Goal: Task Accomplishment & Management: Use online tool/utility

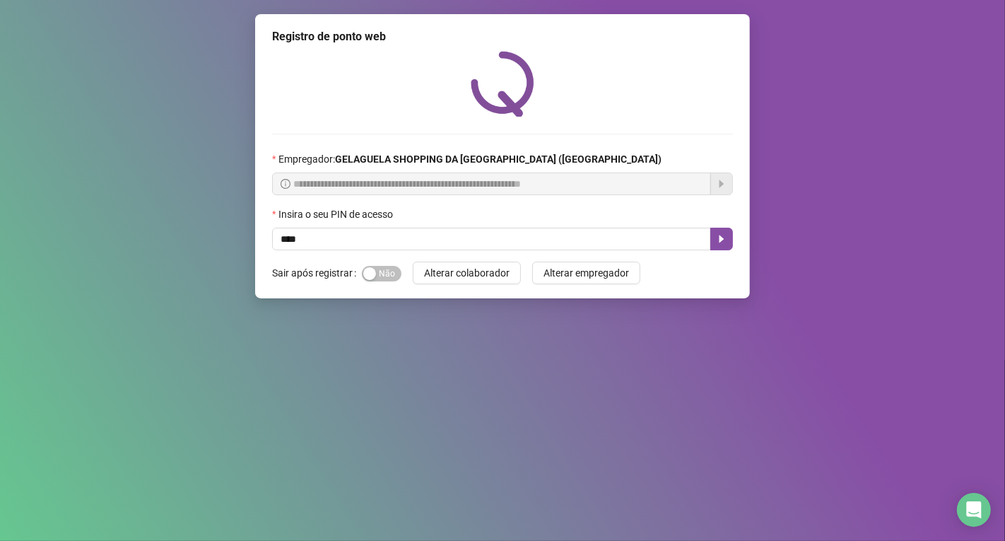
type input "*****"
click at [721, 244] on icon "caret-right" at bounding box center [721, 238] width 11 height 11
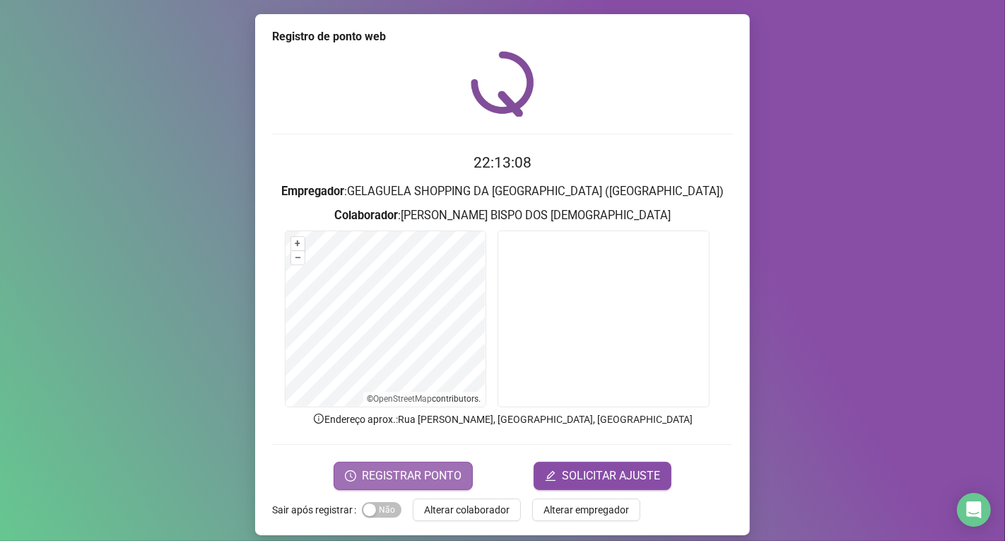
click at [432, 475] on span "REGISTRAR PONTO" at bounding box center [412, 475] width 100 height 17
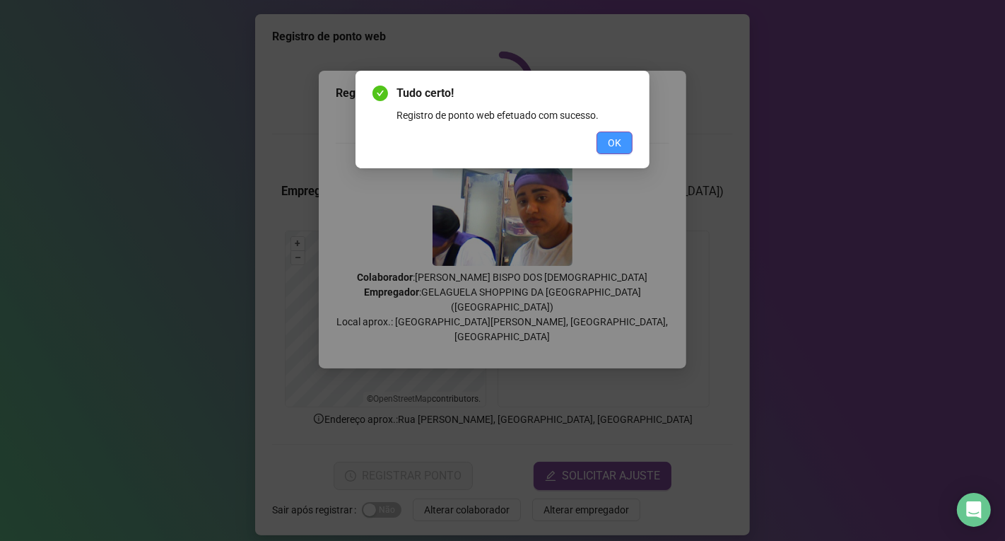
click at [619, 146] on span "OK" at bounding box center [614, 143] width 13 height 16
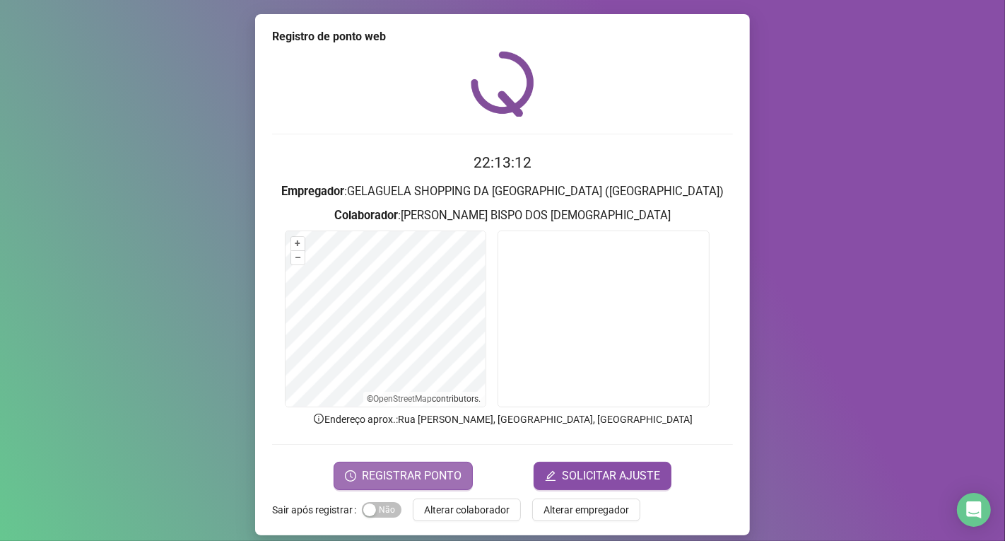
click at [419, 467] on span "REGISTRAR PONTO" at bounding box center [412, 475] width 100 height 17
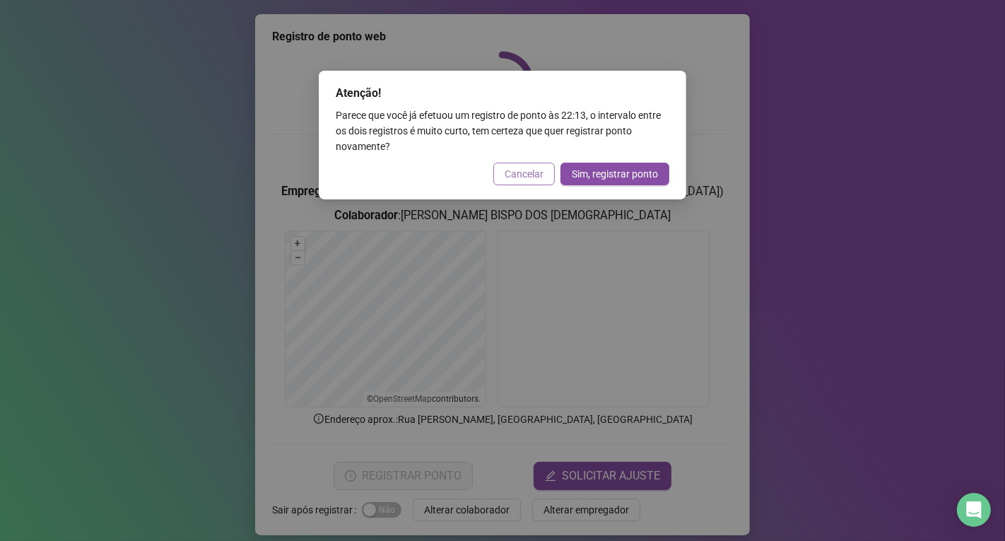
click at [543, 177] on button "Cancelar" at bounding box center [523, 174] width 61 height 23
click at [543, 177] on div "Atenção! Parece que você já efetuou um registro de ponto às 22:13 , o intervalo…" at bounding box center [502, 270] width 1005 height 541
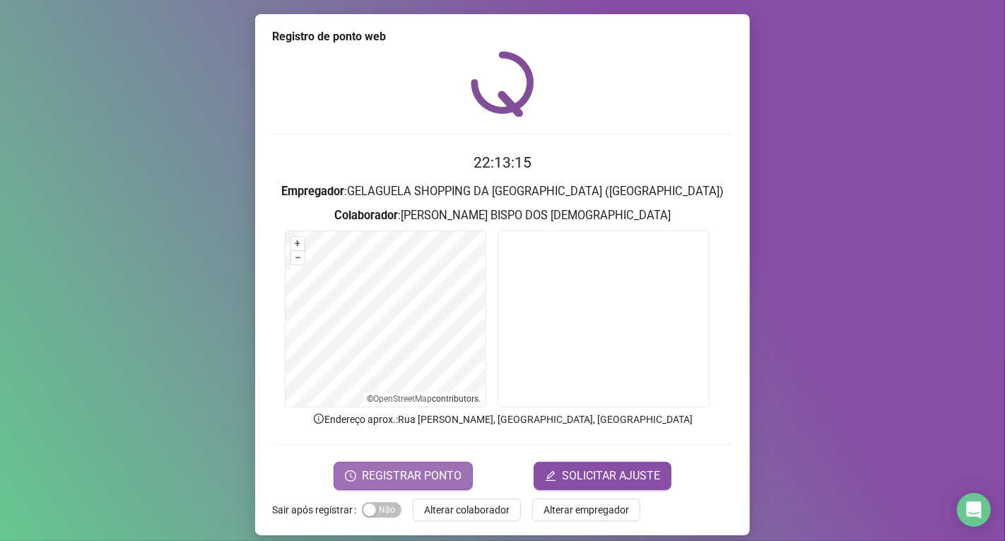
click at [445, 476] on span "REGISTRAR PONTO" at bounding box center [412, 475] width 100 height 17
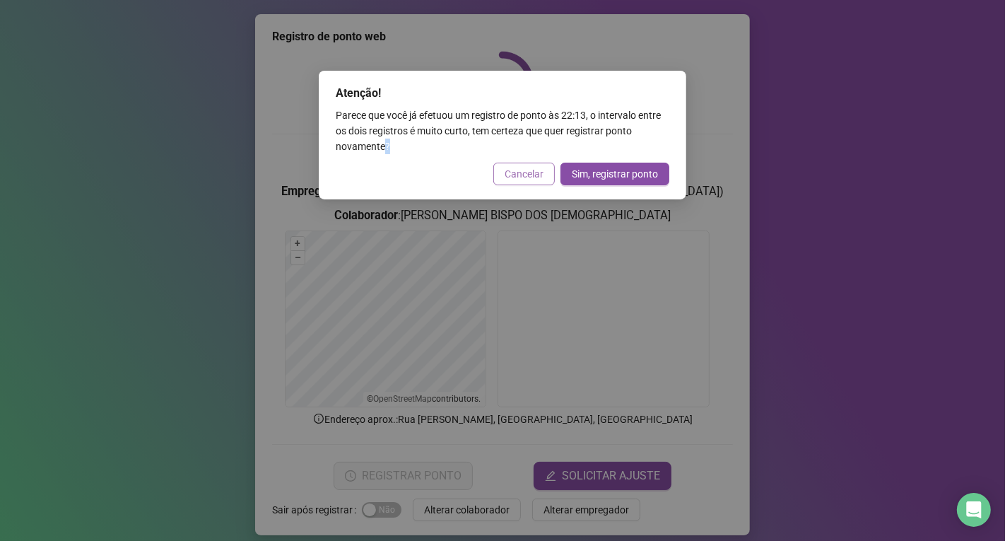
click at [519, 167] on span "Cancelar" at bounding box center [524, 174] width 39 height 16
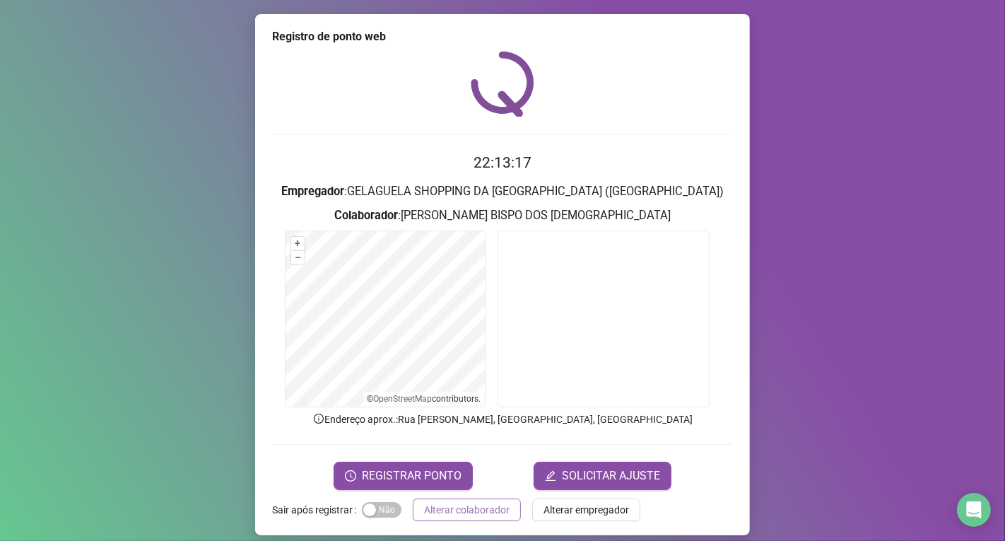
click at [460, 510] on span "Alterar colaborador" at bounding box center [466, 510] width 85 height 16
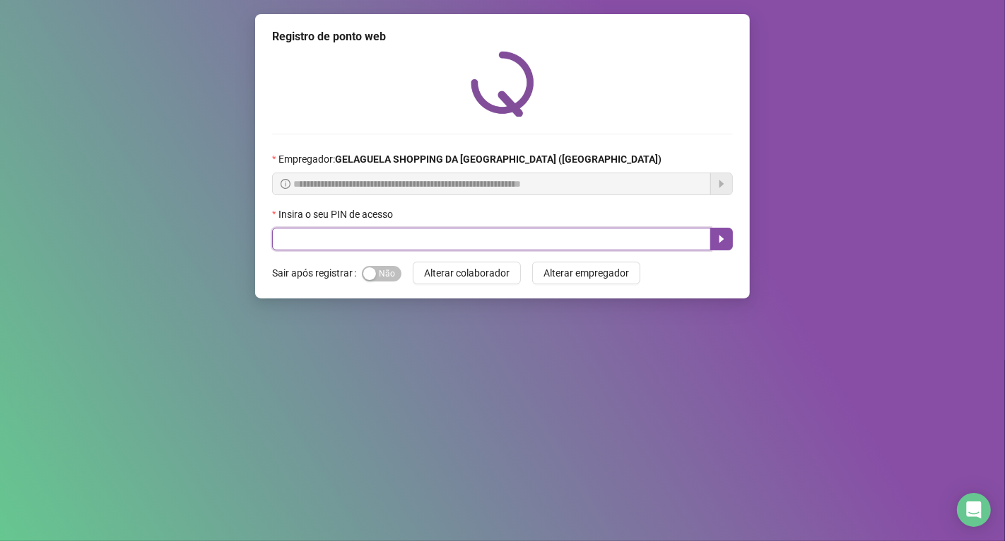
click at [325, 238] on input "text" at bounding box center [491, 239] width 439 height 23
type input "*****"
click at [717, 244] on icon "caret-right" at bounding box center [721, 238] width 11 height 11
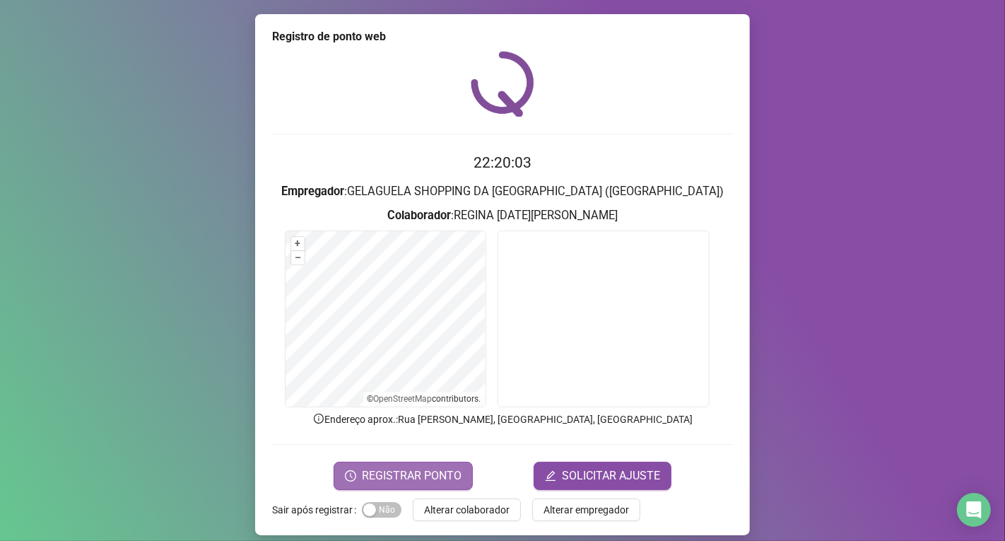
click at [442, 472] on span "REGISTRAR PONTO" at bounding box center [412, 475] width 100 height 17
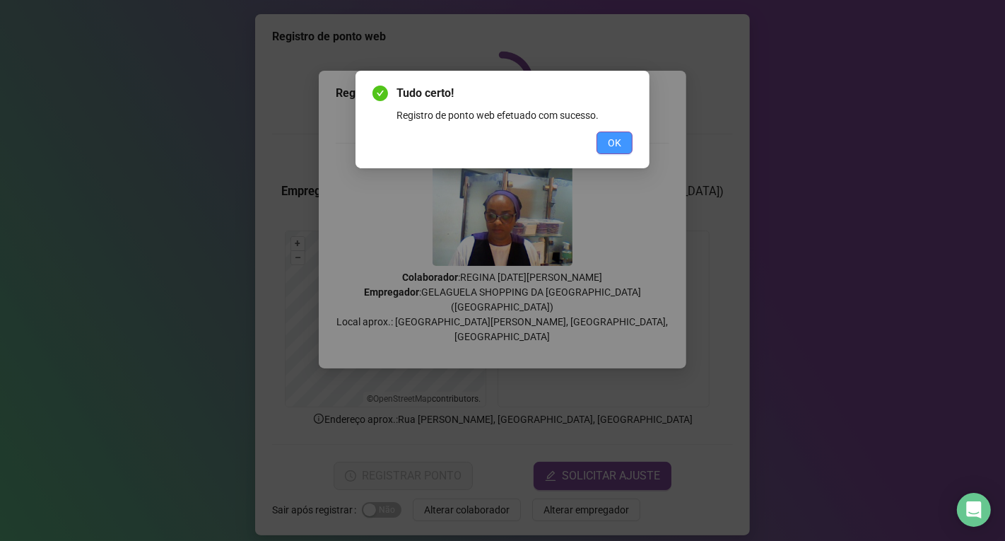
click at [615, 140] on span "OK" at bounding box center [614, 143] width 13 height 16
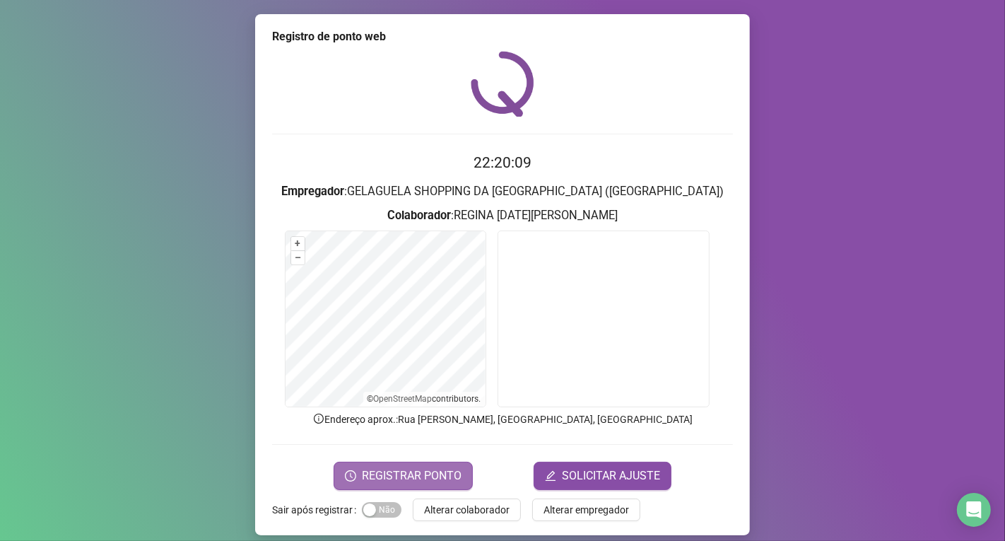
click at [444, 478] on span "REGISTRAR PONTO" at bounding box center [412, 475] width 100 height 17
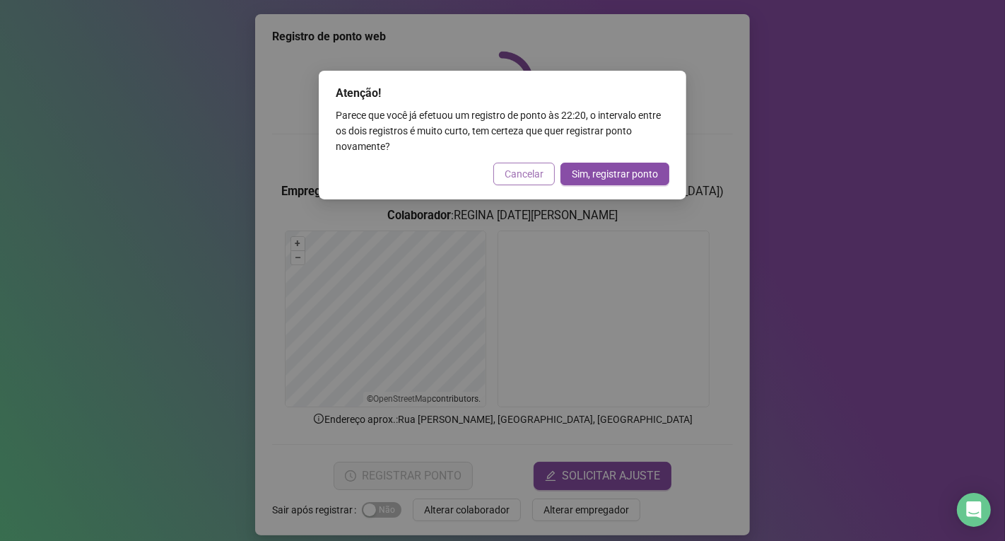
click at [537, 177] on span "Cancelar" at bounding box center [524, 174] width 39 height 16
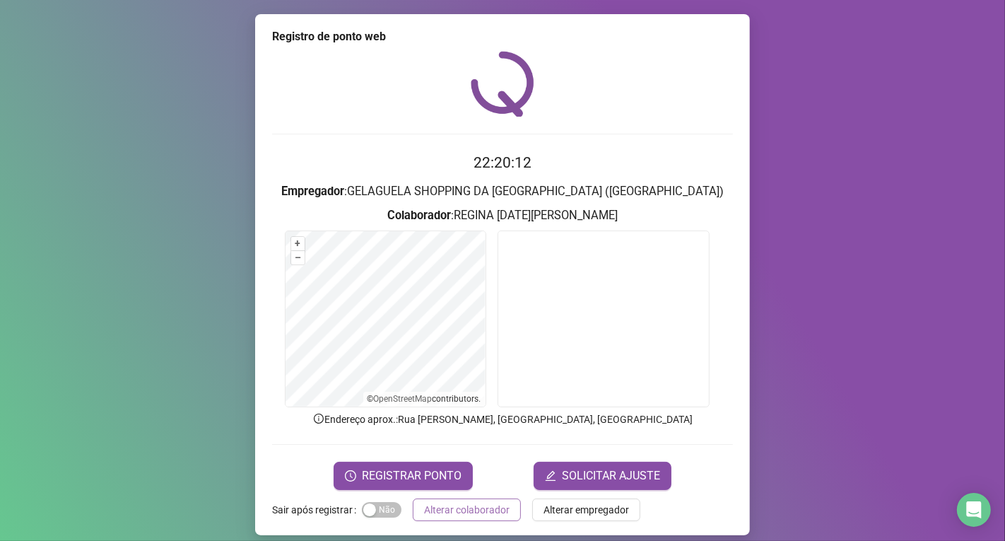
click at [497, 505] on span "Alterar colaborador" at bounding box center [466, 510] width 85 height 16
click at [497, 505] on div "Registro de ponto web 22:20:12 Empregador : GELAGUELA SHOPPING DA [GEOGRAPHIC_D…" at bounding box center [502, 270] width 1005 height 541
